Goal: Navigation & Orientation: Find specific page/section

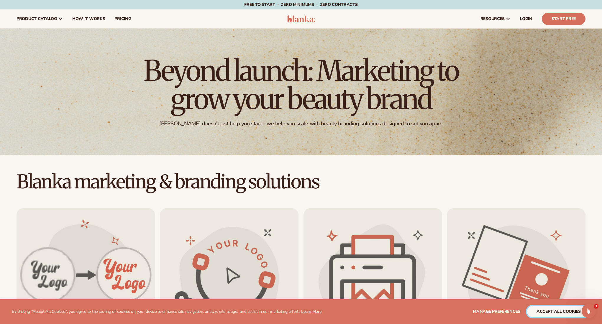
click at [564, 312] on button "accept all cookies" at bounding box center [558, 311] width 63 height 11
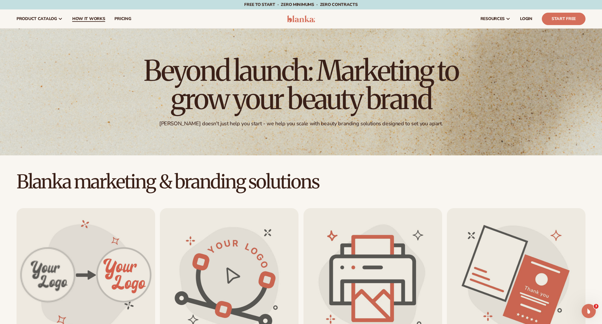
click at [91, 18] on span "How It Works" at bounding box center [88, 19] width 33 height 5
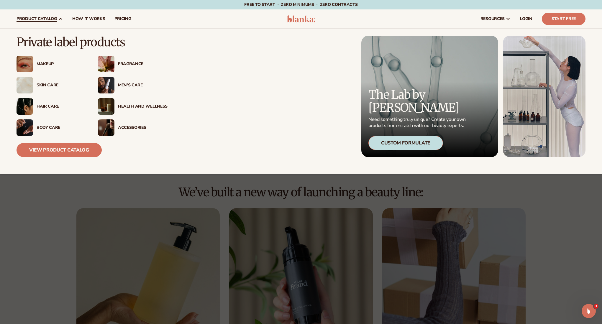
click at [389, 144] on div "Custom Formulate" at bounding box center [405, 143] width 75 height 14
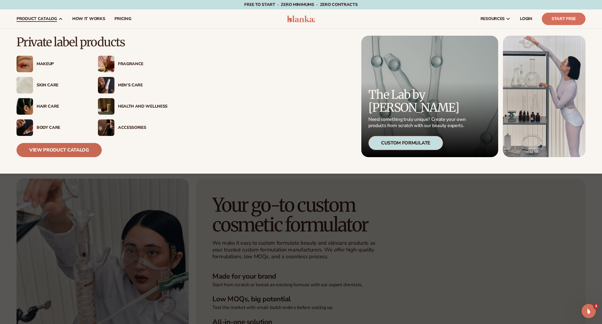
click at [70, 152] on link "View Product Catalog" at bounding box center [59, 150] width 85 height 14
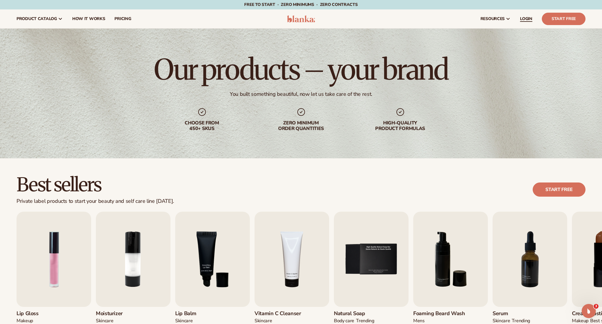
click at [520, 18] on span "LOGIN" at bounding box center [526, 19] width 12 height 5
